Goal: Information Seeking & Learning: Compare options

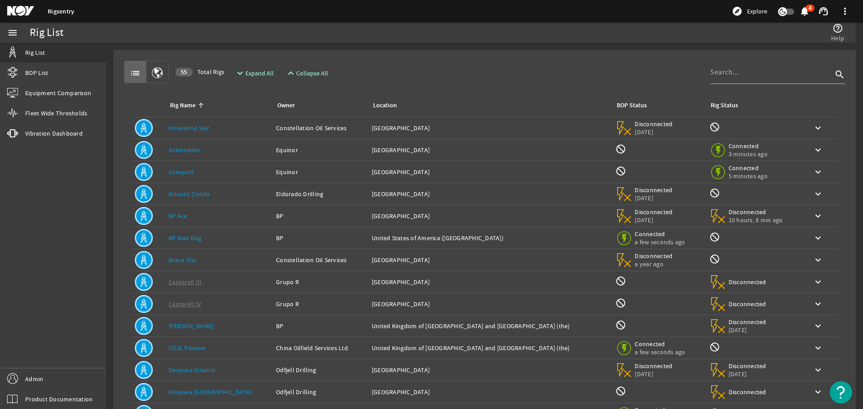
click at [184, 155] on td "Rig Name: Askeladden" at bounding box center [218, 150] width 107 height 22
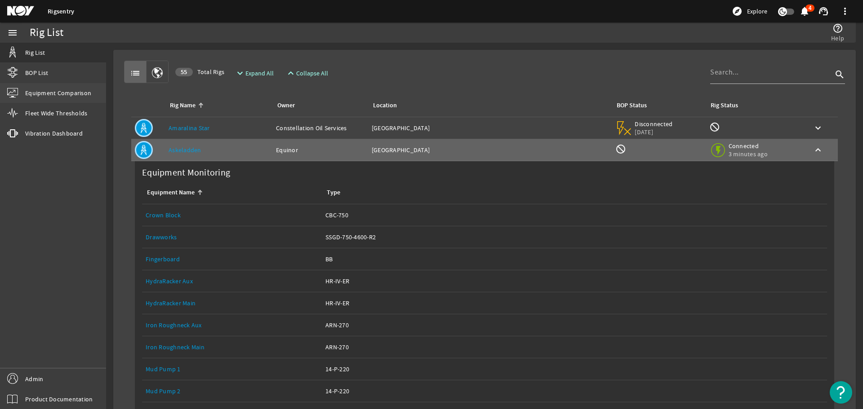
click at [62, 99] on link "Equipment Comparison" at bounding box center [53, 93] width 106 height 20
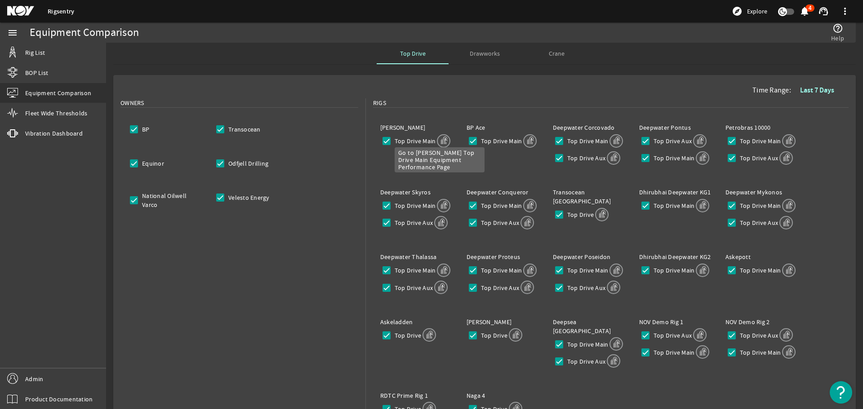
click at [440, 138] on mat-icon at bounding box center [443, 140] width 13 height 13
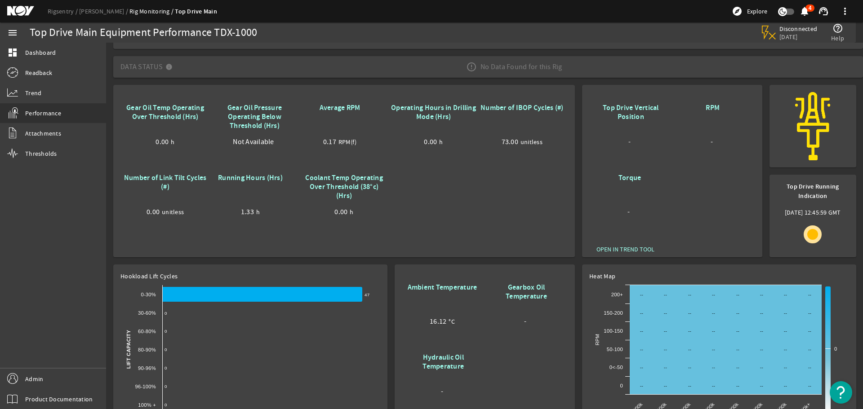
scroll to position [90, 0]
